Goal: Task Accomplishment & Management: Manage account settings

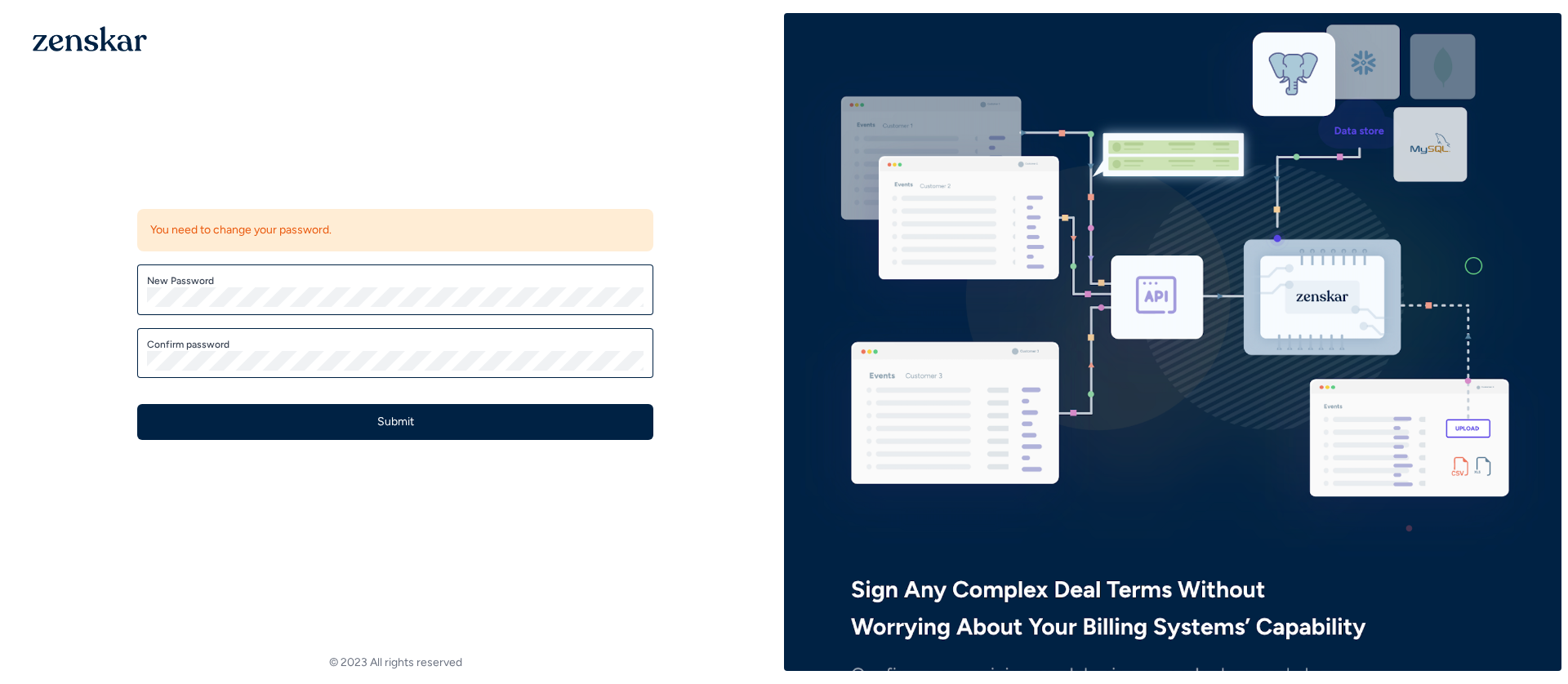
click at [0, 683] on nordpass-autofill-portal at bounding box center [0, 684] width 0 height 0
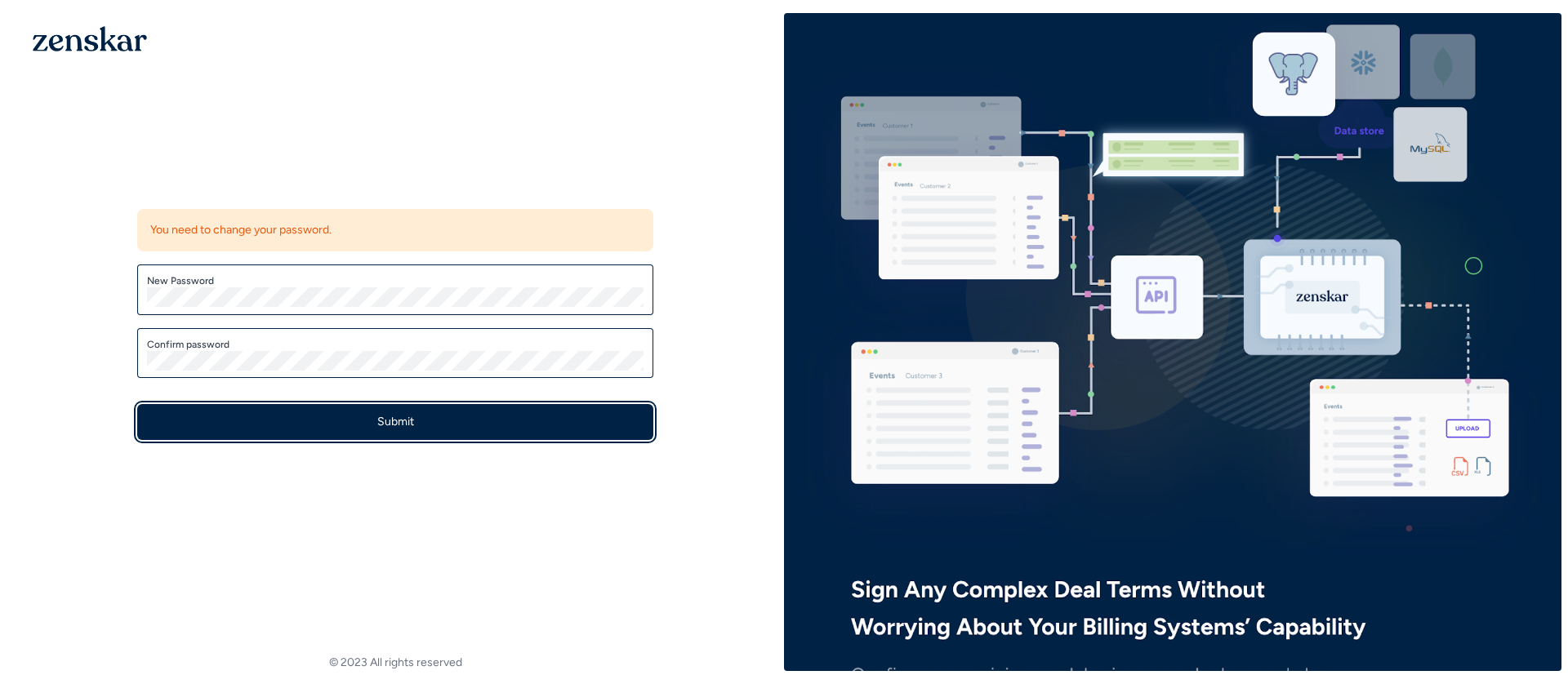
click at [363, 421] on button "Submit" at bounding box center [396, 421] width 517 height 36
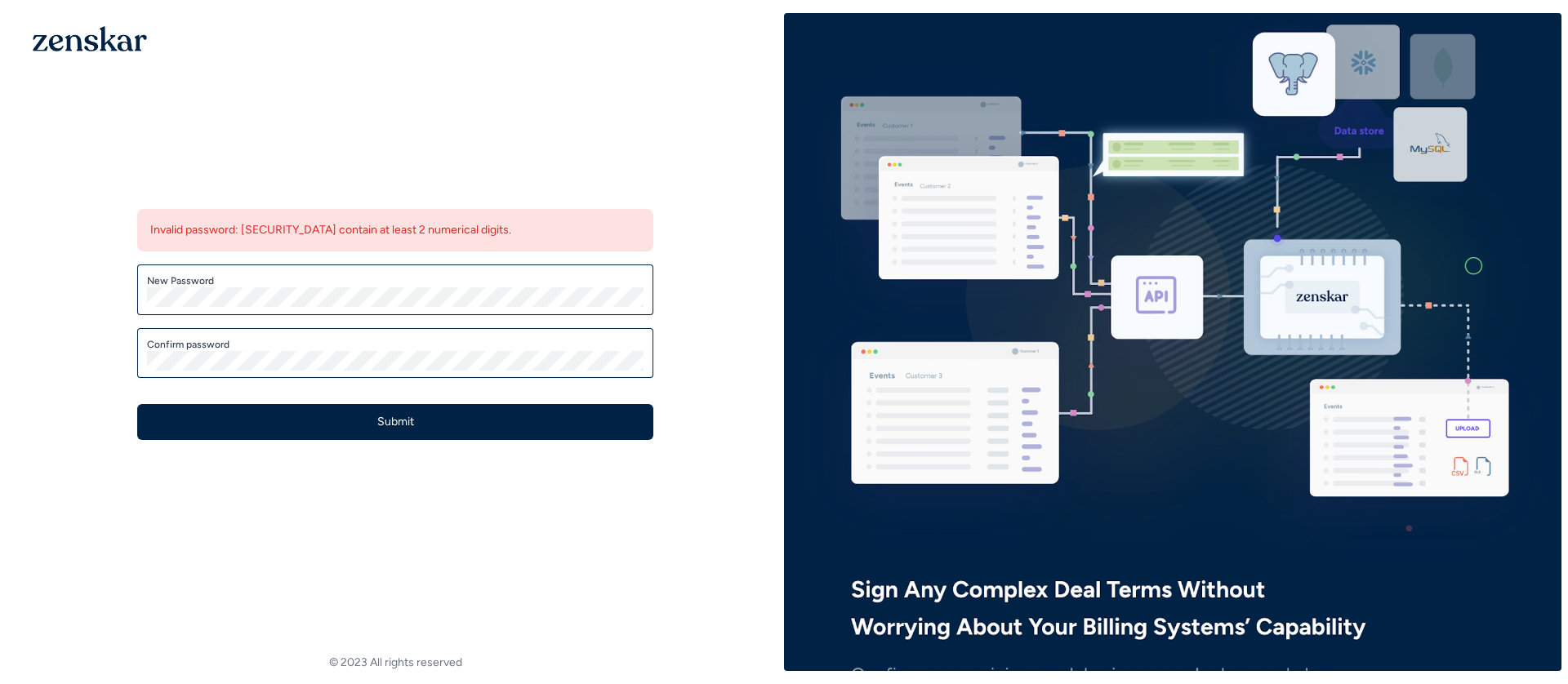
click at [0, 683] on nordpass-autofill-portal at bounding box center [0, 684] width 0 height 0
click at [0, 683] on nordpass-portal at bounding box center [0, 684] width 0 height 0
click at [342, 285] on label "New Password" at bounding box center [395, 280] width 496 height 13
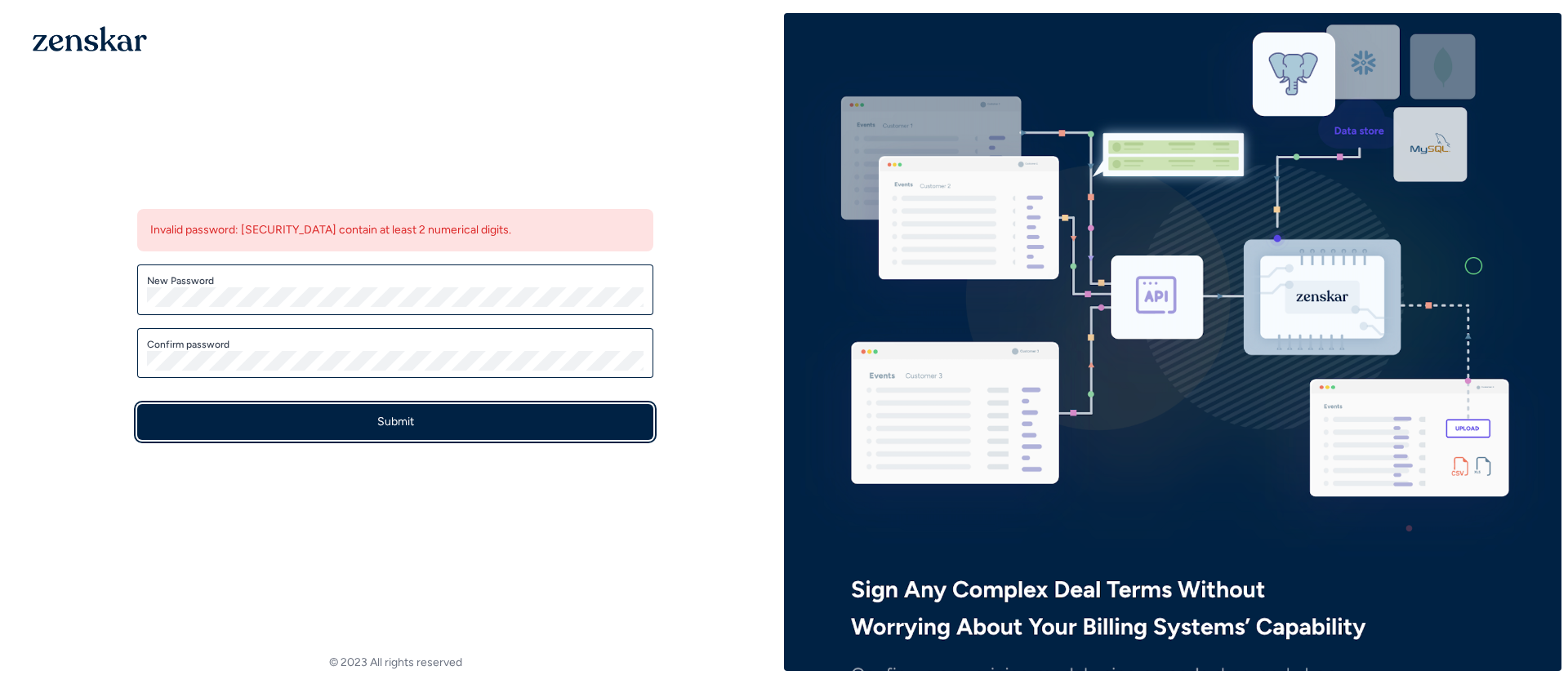
click at [370, 422] on button "Submit" at bounding box center [396, 421] width 517 height 36
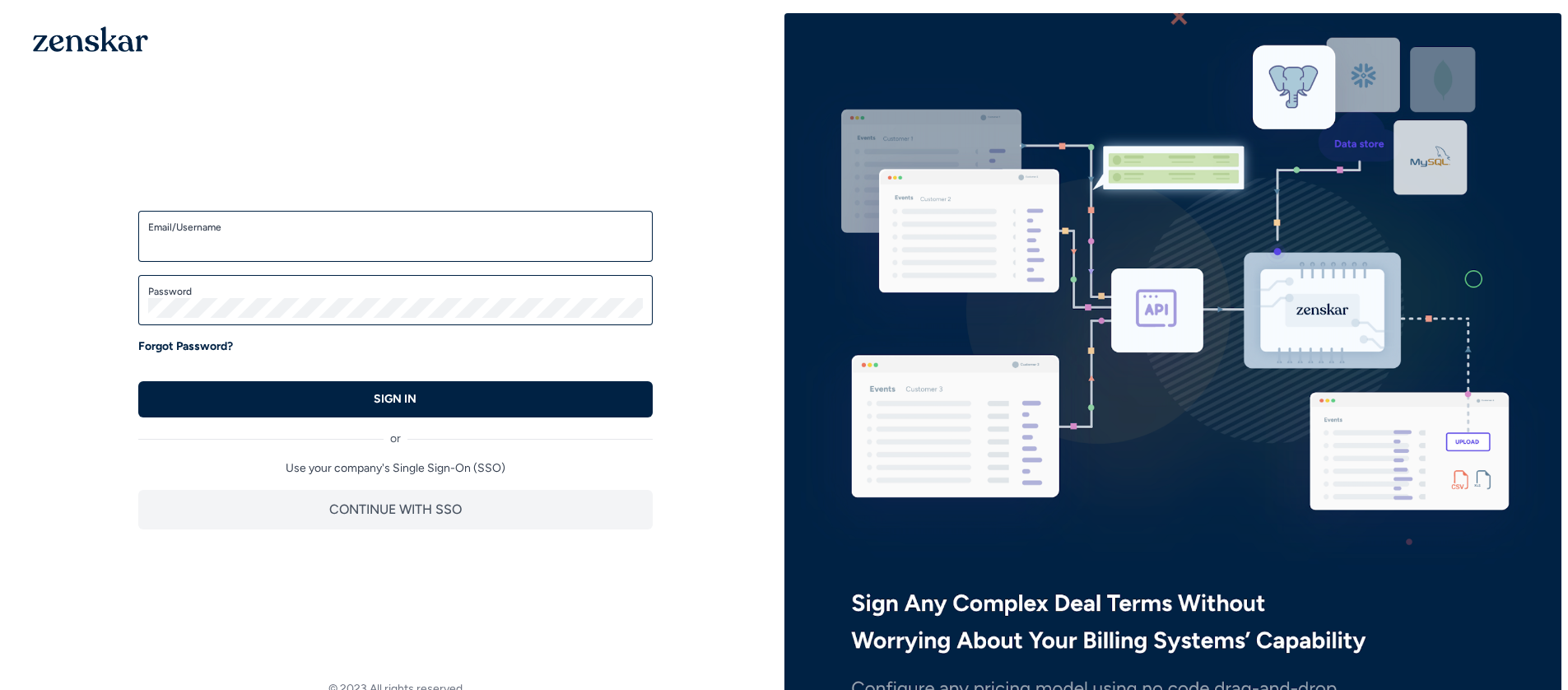
click at [0, 689] on nordpass-portal at bounding box center [0, 690] width 0 height 0
type input "**********"
